Goal: Find specific page/section: Find specific page/section

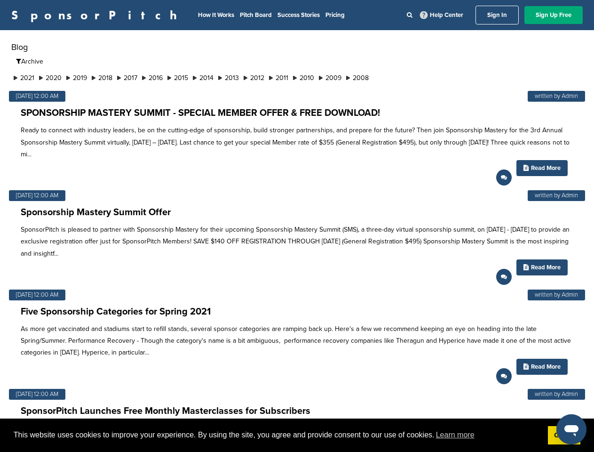
click at [297, 226] on p "SponsorPitch is pleased to partner with Sponsorship Mastery for their upcoming …" at bounding box center [297, 242] width 553 height 36
click at [297, 435] on span "This website uses cookies to improve your experience. By using the site, you ag…" at bounding box center [277, 435] width 527 height 14
click at [24, 78] on li "2021" at bounding box center [23, 78] width 25 height 10
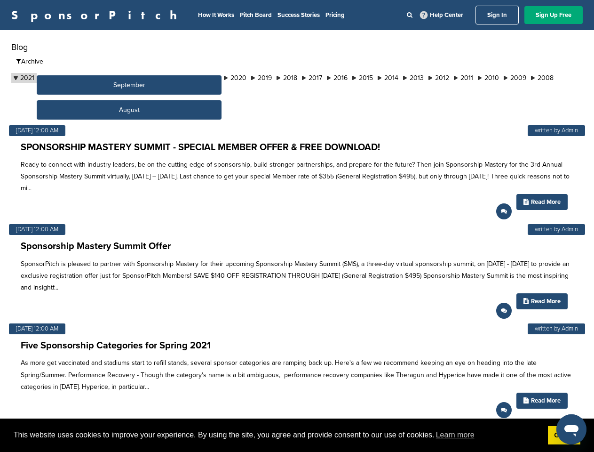
click at [52, 78] on button "September" at bounding box center [129, 84] width 185 height 19
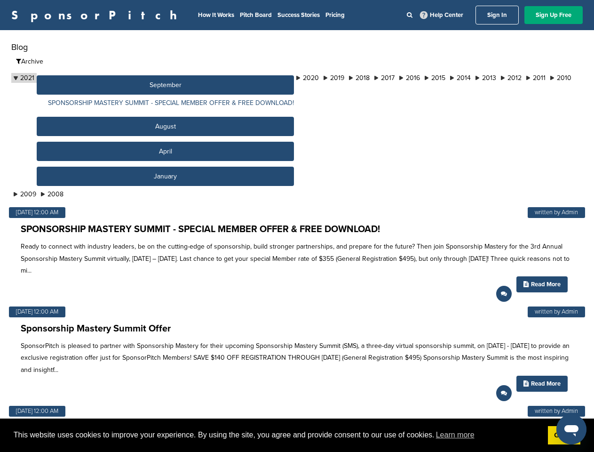
click at [80, 78] on button "September" at bounding box center [165, 84] width 257 height 19
click at [107, 78] on button "September" at bounding box center [165, 84] width 257 height 19
click at [134, 78] on button "September" at bounding box center [165, 84] width 257 height 19
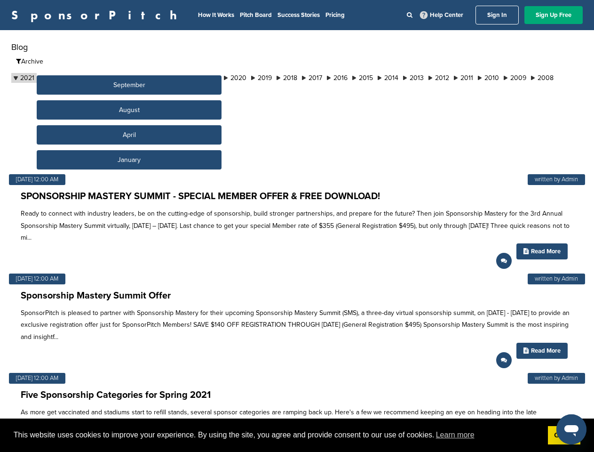
click at [161, 78] on button "September" at bounding box center [129, 84] width 185 height 19
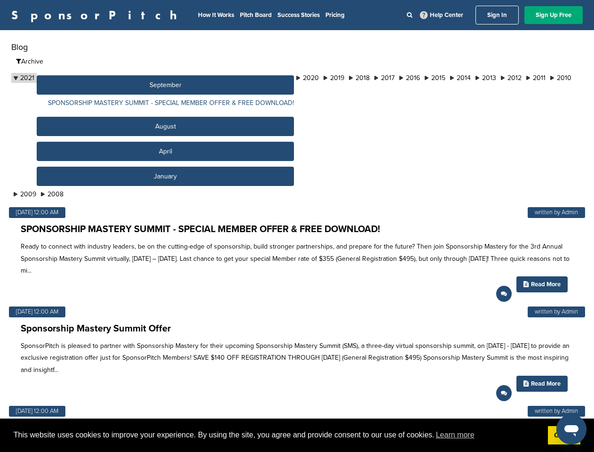
click at [188, 78] on button "September" at bounding box center [165, 84] width 257 height 19
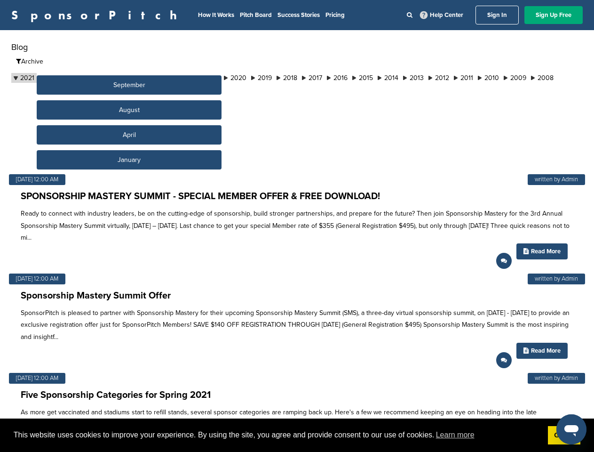
click at [215, 78] on button "September" at bounding box center [129, 84] width 185 height 19
